Goal: Use online tool/utility: Use online tool/utility

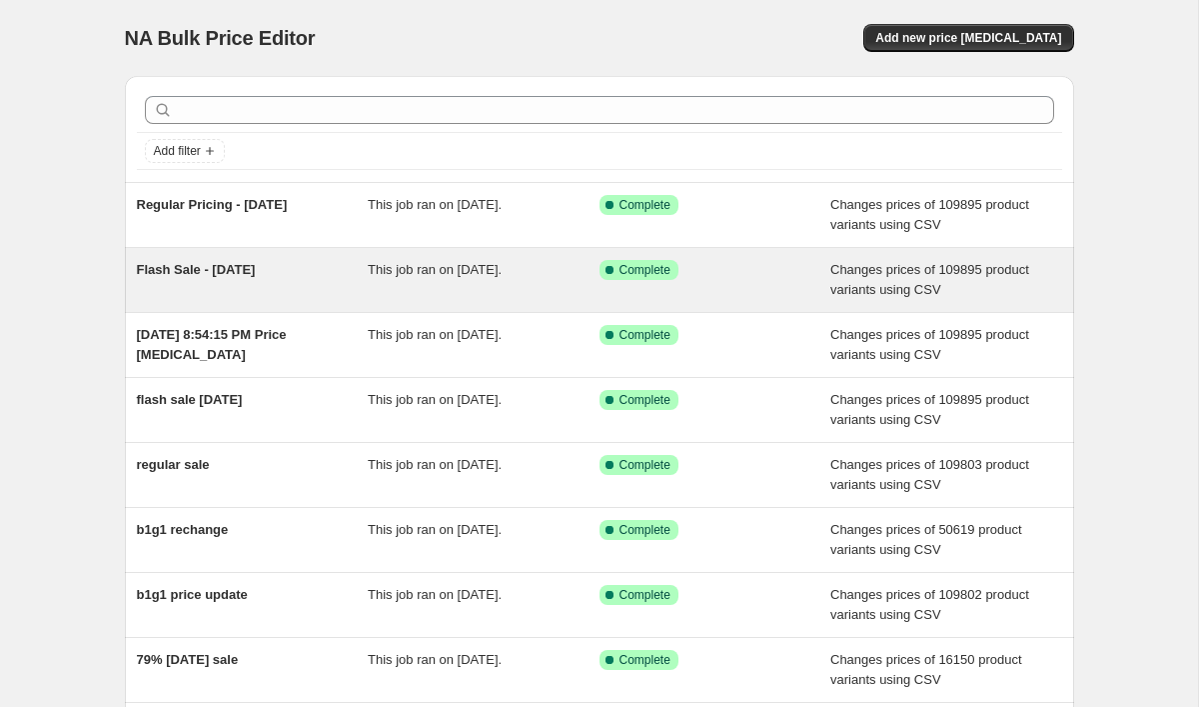
click at [601, 289] on div "Success Complete Complete" at bounding box center [716, 280] width 232 height 40
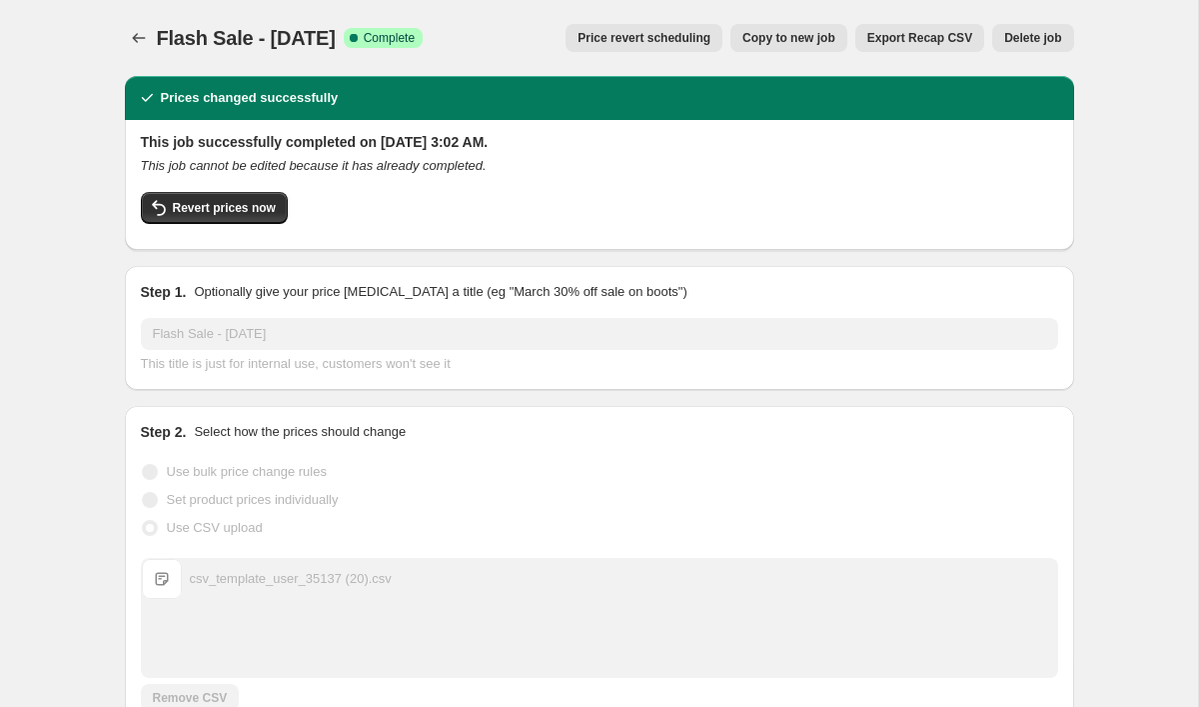
click at [805, 43] on span "Copy to new job" at bounding box center [789, 38] width 93 height 16
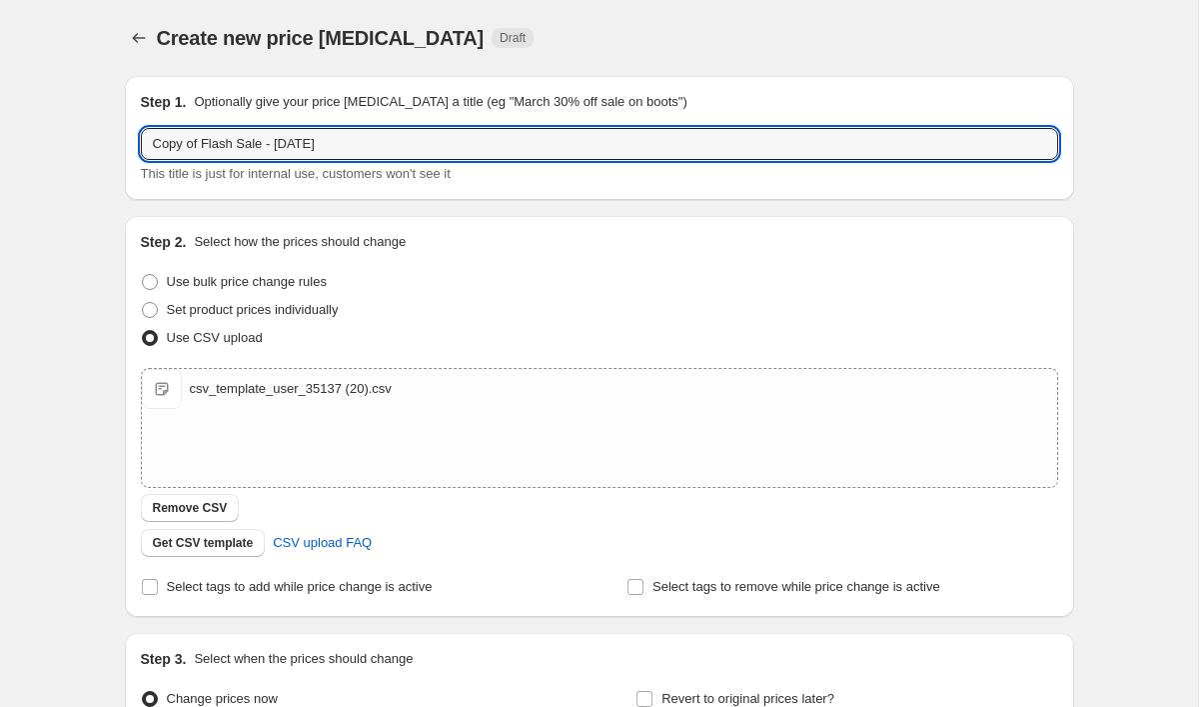
drag, startPoint x: 204, startPoint y: 143, endPoint x: 68, endPoint y: 157, distance: 136.6
click at [68, 157] on div "Create new price [MEDICAL_DATA]. This page is ready Create new price [MEDICAL_D…" at bounding box center [599, 463] width 1198 height 926
click at [242, 146] on input "Flash Sale - [DATE]" at bounding box center [599, 144] width 917 height 32
click at [268, 143] on input "Flash Sale - [DATE]" at bounding box center [599, 144] width 917 height 32
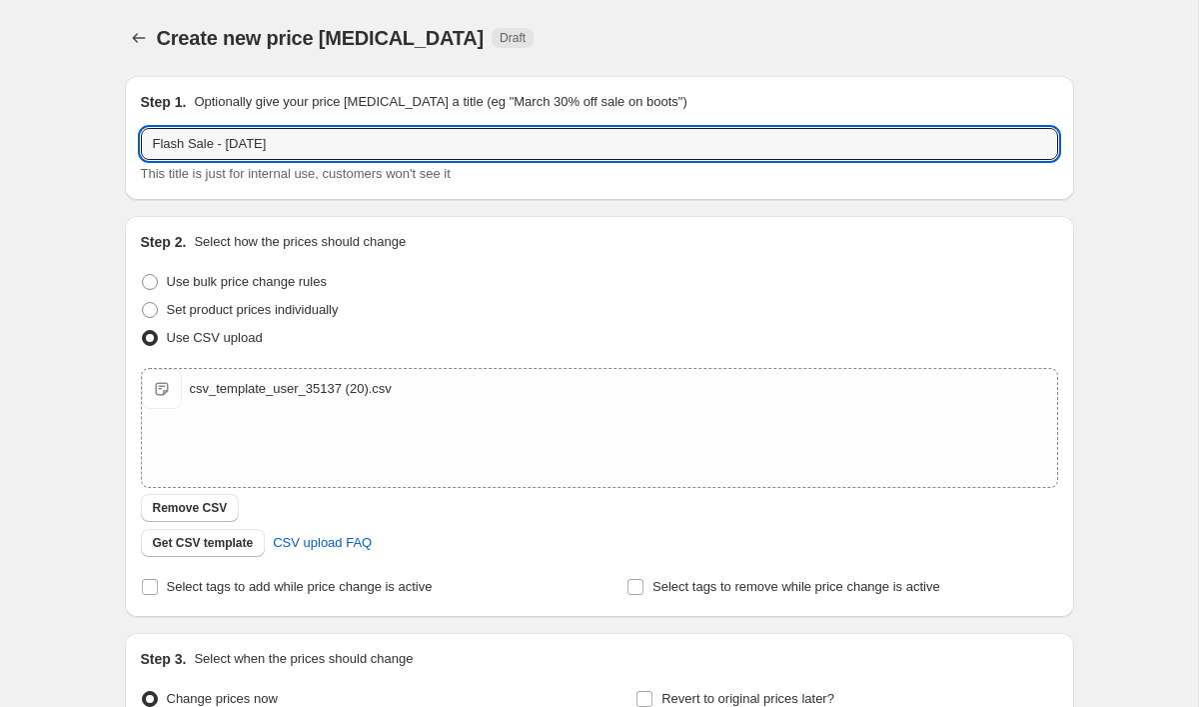
type input "Flash Sale - [DATE]"
click at [524, 78] on div "Step 1. Optionally give your price [MEDICAL_DATA] a title (eg "March 30% off sa…" at bounding box center [599, 138] width 949 height 124
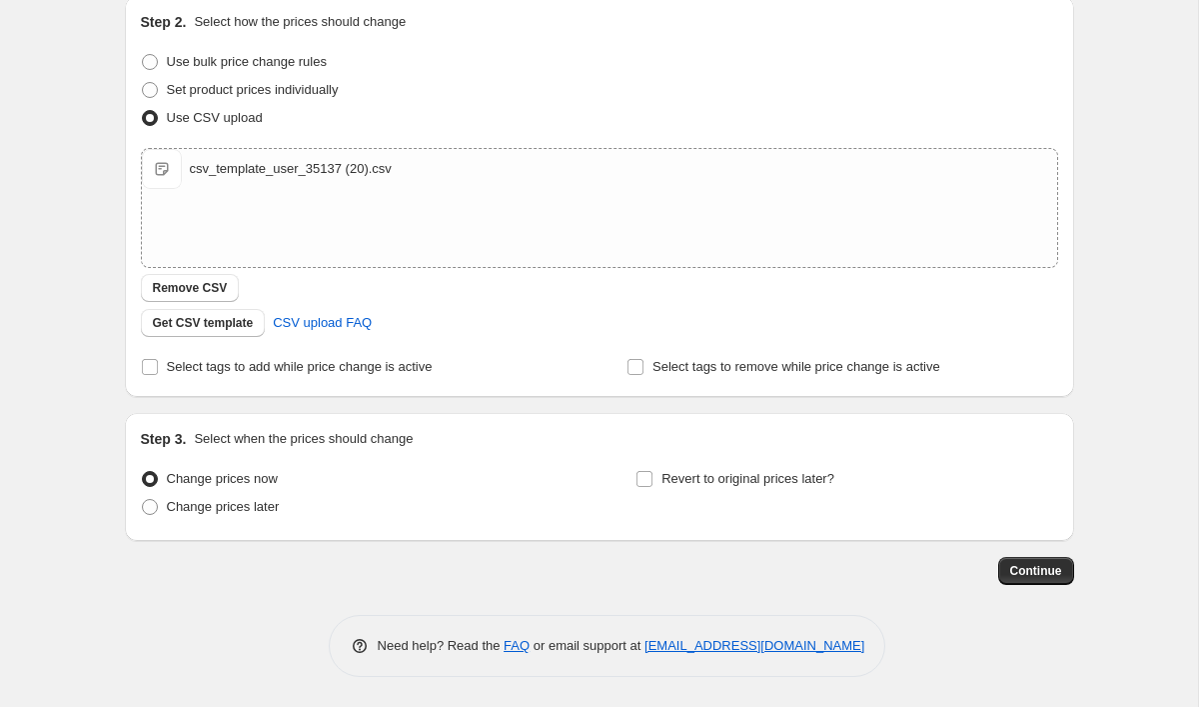
scroll to position [220, 0]
click at [1029, 573] on span "Continue" at bounding box center [1036, 571] width 52 height 16
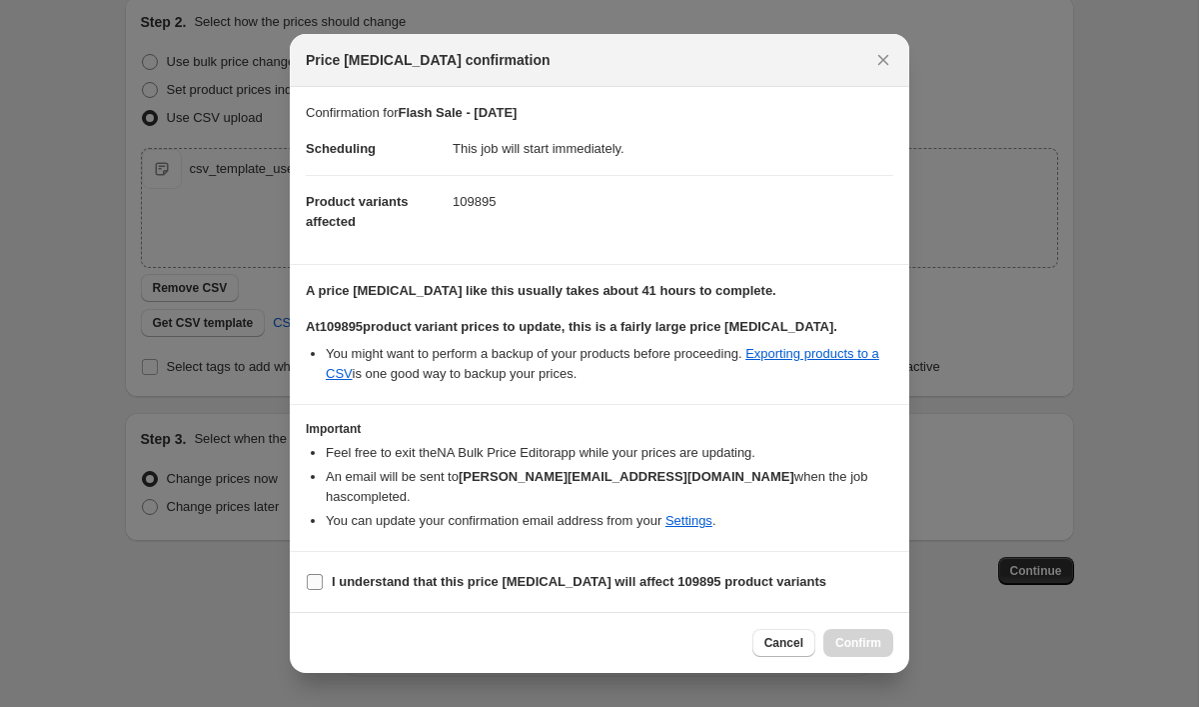
click at [339, 572] on span "I understand that this price [MEDICAL_DATA] will affect 109895 product variants" at bounding box center [579, 582] width 495 height 20
click at [323, 574] on input "I understand that this price [MEDICAL_DATA] will affect 109895 product variants" at bounding box center [315, 582] width 16 height 16
checkbox input "true"
click at [858, 635] on span "Confirm" at bounding box center [858, 643] width 46 height 16
